Goal: Transaction & Acquisition: Purchase product/service

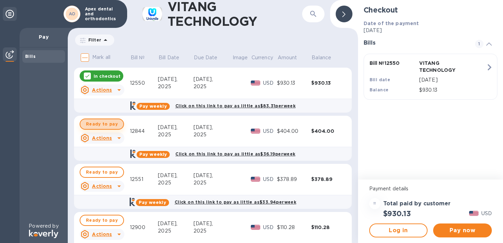
click at [102, 124] on span "Ready to pay" at bounding box center [102, 124] width 32 height 8
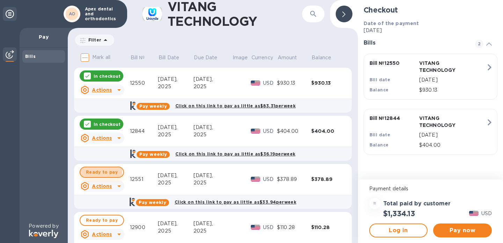
click at [98, 172] on span "Ready to pay" at bounding box center [102, 172] width 32 height 8
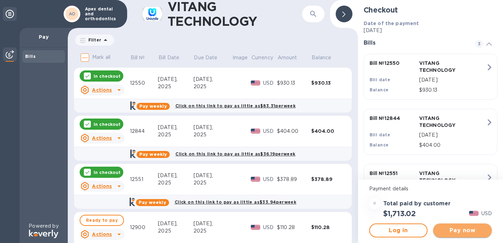
click at [460, 228] on span "Pay now" at bounding box center [463, 231] width 48 height 8
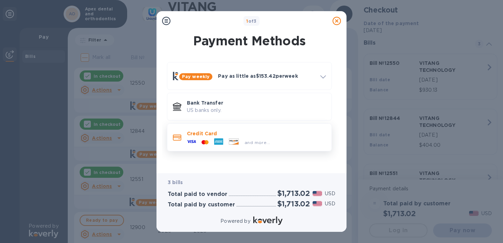
click at [231, 137] on p "Credit Card" at bounding box center [256, 133] width 139 height 7
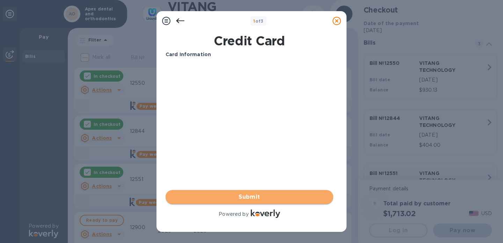
click at [270, 194] on span "Submit" at bounding box center [249, 197] width 157 height 8
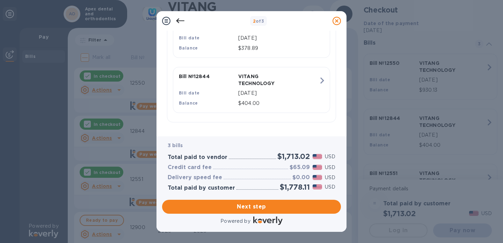
scroll to position [7, 0]
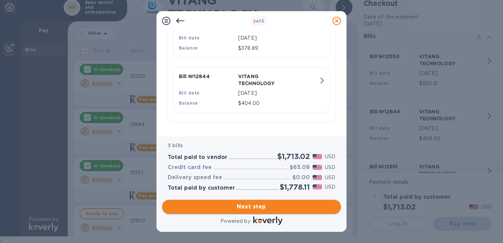
click at [232, 204] on span "Next step" at bounding box center [252, 207] width 168 height 8
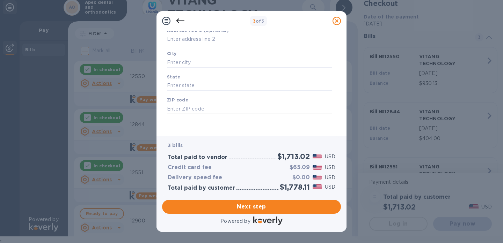
scroll to position [0, 0]
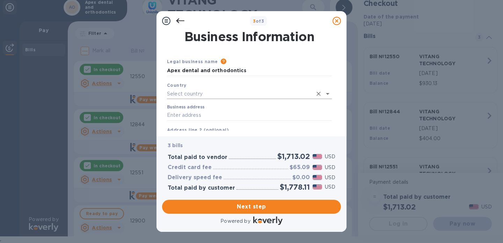
click at [211, 93] on input "text" at bounding box center [239, 94] width 145 height 10
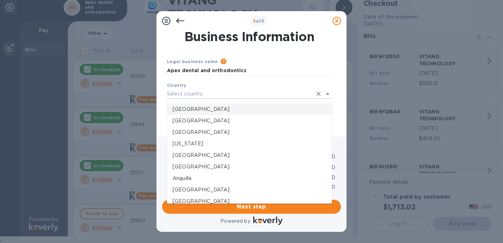
click at [190, 110] on p "[GEOGRAPHIC_DATA]" at bounding box center [250, 109] width 154 height 7
type input "[GEOGRAPHIC_DATA]"
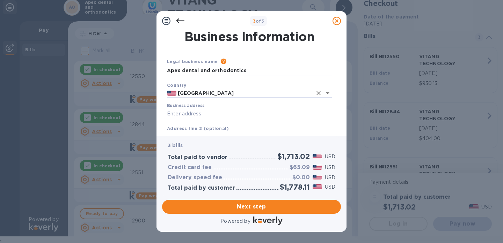
click at [177, 115] on input "Business address" at bounding box center [249, 114] width 165 height 10
type input "2810 roundrock"
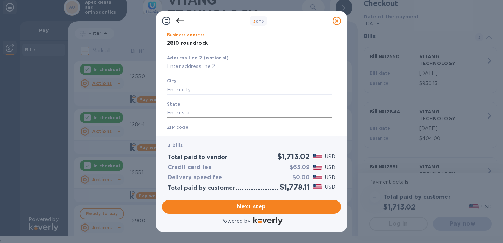
scroll to position [72, 0]
click at [203, 86] on input "text" at bounding box center [249, 88] width 165 height 10
type input "[PERSON_NAME]"
click at [193, 108] on input "text" at bounding box center [249, 112] width 165 height 10
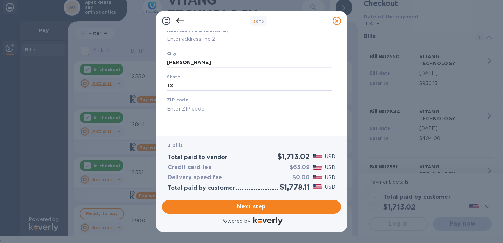
type input "Tx"
click at [186, 111] on input "text" at bounding box center [249, 109] width 165 height 10
type input "75072"
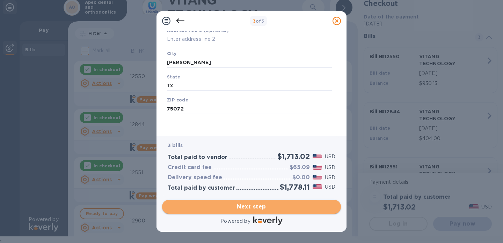
click at [230, 206] on span "Next step" at bounding box center [252, 207] width 168 height 8
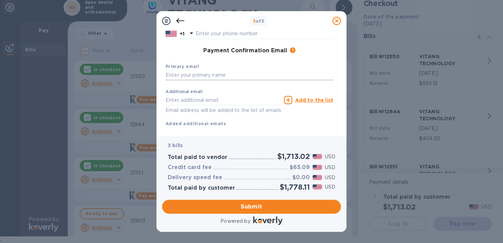
click at [215, 77] on input "text" at bounding box center [250, 75] width 168 height 10
type input "[EMAIL_ADDRESS][DOMAIN_NAME]"
click at [212, 102] on input "text" at bounding box center [224, 100] width 116 height 10
type input "[EMAIL_ADDRESS][DOMAIN_NAME]"
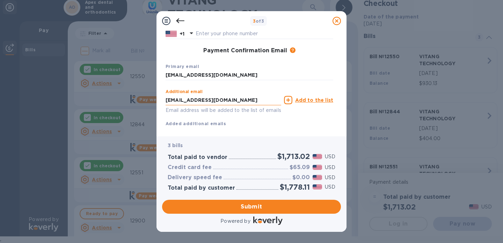
type input "Zhihui"
type input "[PERSON_NAME]"
type input "5852819799"
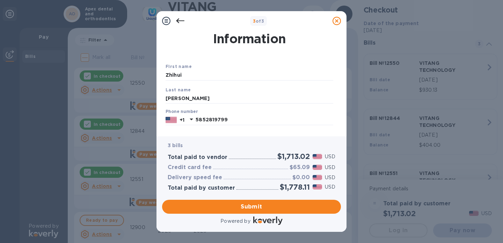
scroll to position [0, 0]
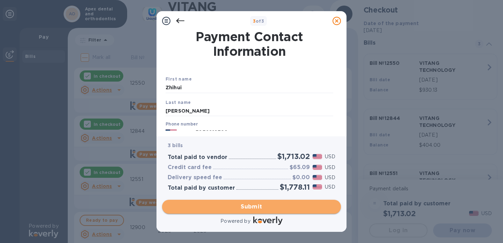
click at [241, 206] on span "Submit" at bounding box center [252, 207] width 168 height 8
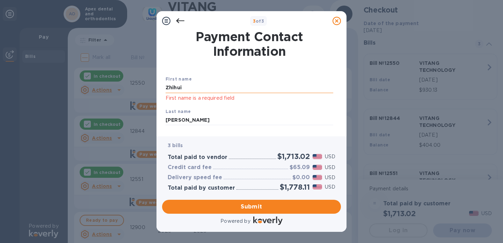
click at [208, 85] on input "Zhihui" at bounding box center [250, 88] width 168 height 10
drag, startPoint x: 206, startPoint y: 89, endPoint x: 120, endPoint y: 86, distance: 85.7
click at [120, 86] on div "3 of 3 Payment Contact Information First name [PERSON_NAME] First name is a req…" at bounding box center [251, 121] width 503 height 243
type input "Zhihui"
click at [199, 203] on button "Submit" at bounding box center [251, 207] width 179 height 14
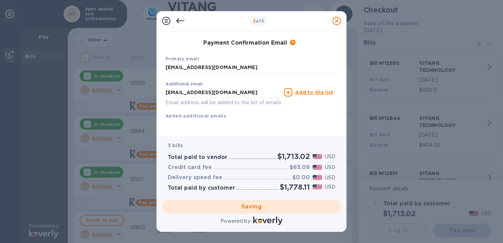
scroll to position [115, 0]
